Goal: Information Seeking & Learning: Compare options

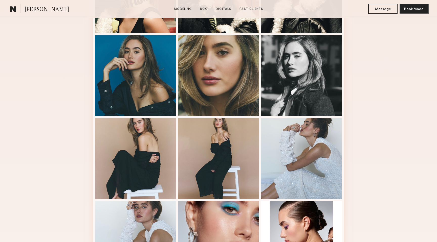
scroll to position [198, 0]
